Goal: Task Accomplishment & Management: Use online tool/utility

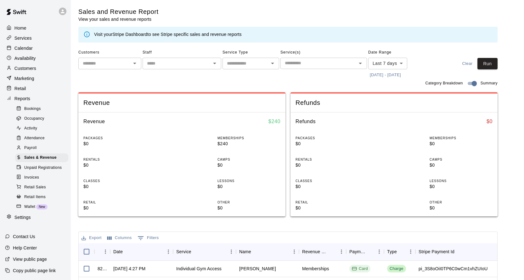
scroll to position [94, 0]
click at [26, 69] on p "Customers" at bounding box center [25, 68] width 22 height 6
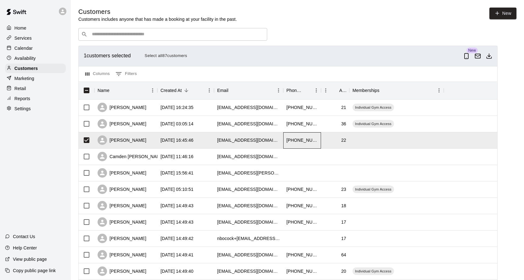
click at [308, 139] on div "[PHONE_NUMBER]" at bounding box center [301, 140] width 31 height 6
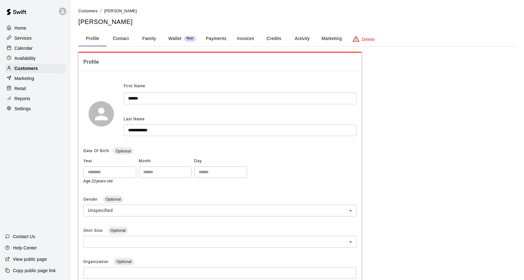
click at [226, 37] on button "Payments" at bounding box center [216, 38] width 31 height 15
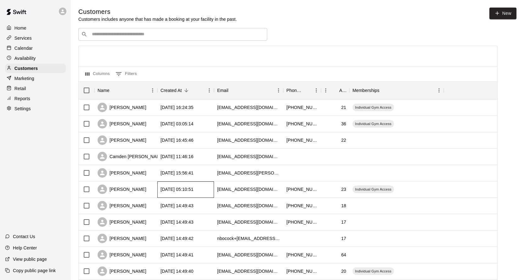
click at [210, 189] on div "[DATE] 05:10:51" at bounding box center [185, 189] width 57 height 16
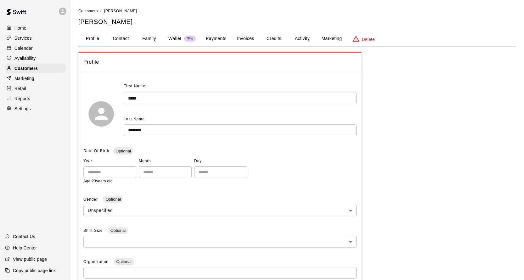
click at [211, 38] on button "Payments" at bounding box center [216, 38] width 31 height 15
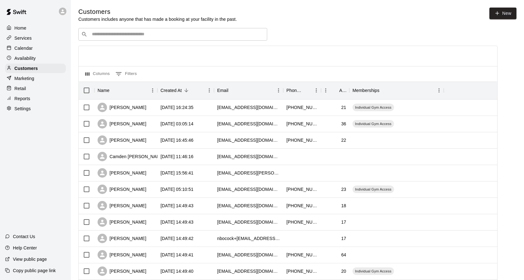
click at [30, 100] on div "Reports" at bounding box center [35, 98] width 61 height 9
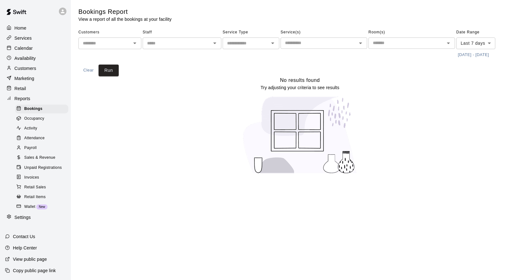
click at [135, 44] on icon "Open" at bounding box center [134, 44] width 3 height 2
click at [38, 190] on span "Retail Sales" at bounding box center [35, 187] width 22 height 6
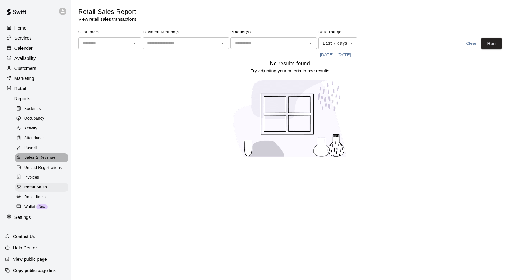
click at [37, 161] on span "Sales & Revenue" at bounding box center [39, 158] width 31 height 6
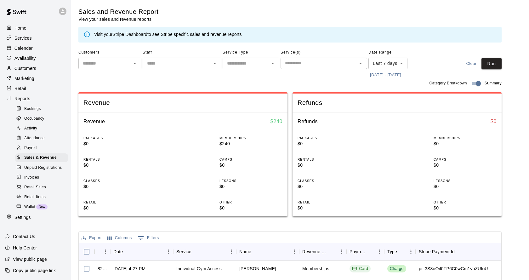
click at [402, 63] on body "Home Services Calendar Availability Customers Marketing Retail Reports Bookings…" at bounding box center [264, 227] width 529 height 454
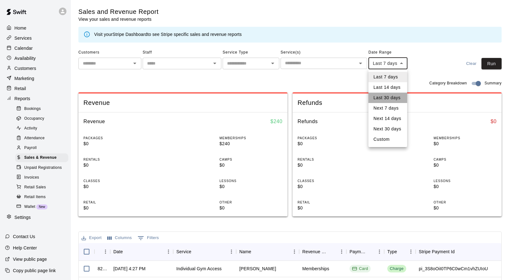
click at [389, 100] on li "Last 30 days" at bounding box center [387, 98] width 39 height 10
type input "*****"
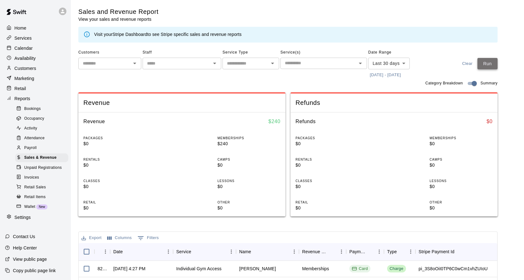
click at [492, 62] on button "Run" at bounding box center [488, 64] width 20 height 12
